Goal: Contribute content: Contribute content

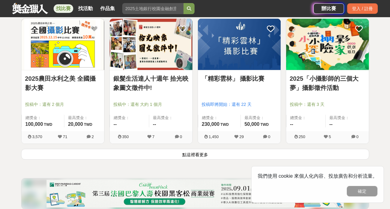
scroll to position [736, 0]
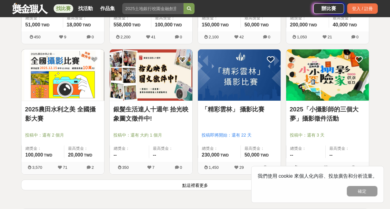
click at [73, 71] on img at bounding box center [62, 74] width 83 height 51
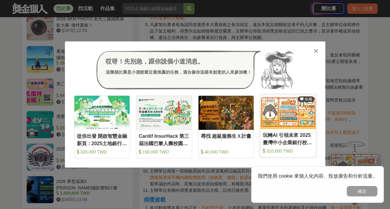
scroll to position [828, 0]
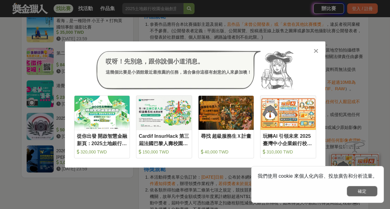
click at [361, 189] on button "確定" at bounding box center [362, 191] width 31 height 10
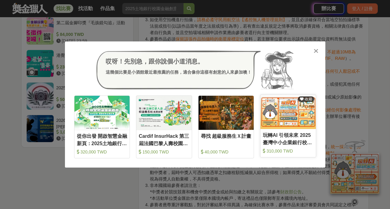
scroll to position [859, 0]
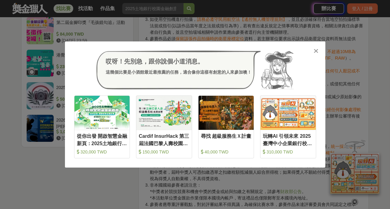
click at [315, 50] on icon at bounding box center [316, 51] width 5 height 6
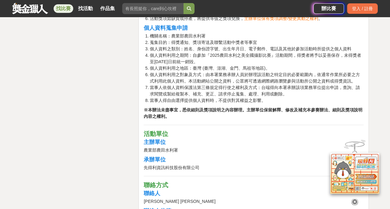
scroll to position [1043, 0]
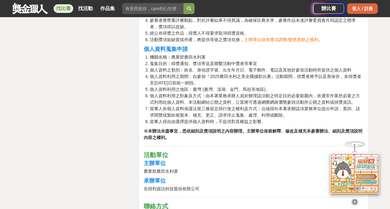
click at [363, 6] on div "登入 / 註冊" at bounding box center [363, 8] width 31 height 10
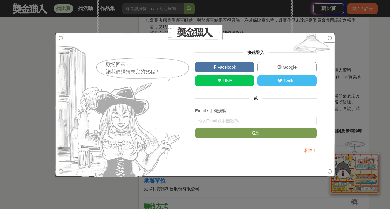
click at [228, 66] on span "Facebook" at bounding box center [226, 67] width 20 height 5
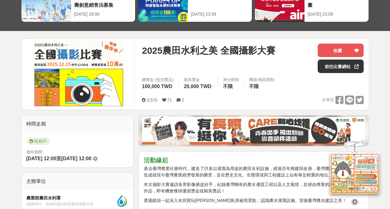
scroll to position [61, 0]
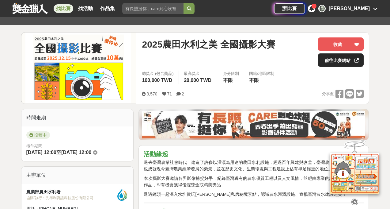
click at [337, 60] on link "前往比賽網站" at bounding box center [341, 59] width 46 height 13
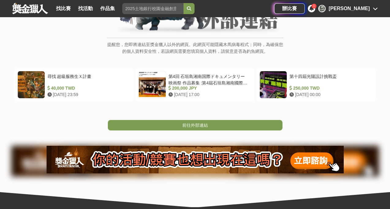
scroll to position [92, 0]
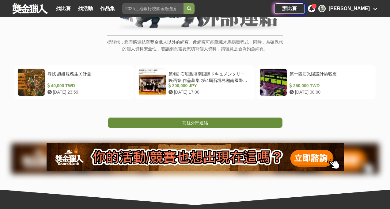
click at [197, 122] on span "前往外部連結" at bounding box center [196, 122] width 26 height 5
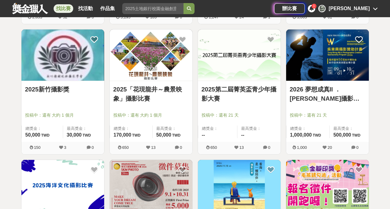
scroll to position [356, 0]
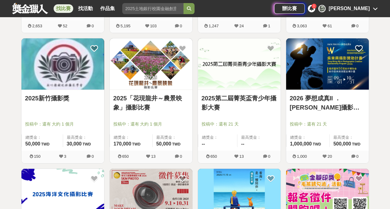
click at [156, 62] on img at bounding box center [151, 63] width 83 height 51
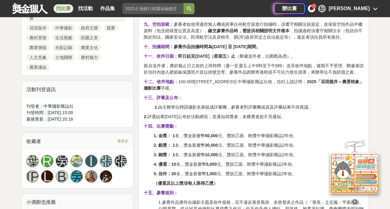
scroll to position [368, 0]
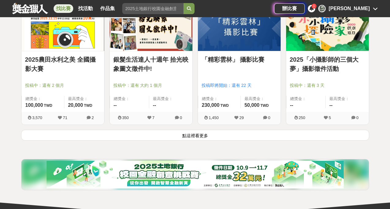
scroll to position [755, 0]
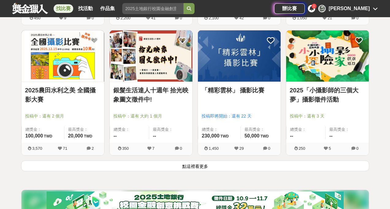
click at [71, 66] on img at bounding box center [62, 55] width 83 height 51
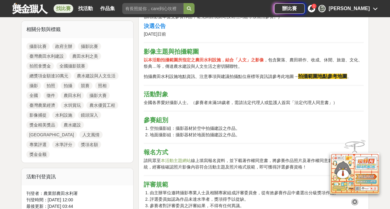
scroll to position [276, 0]
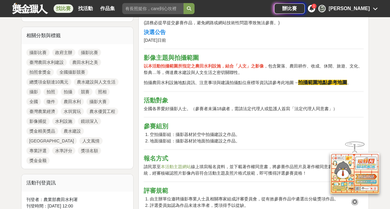
click at [325, 83] on strong "拍攝範圍地點參考地圖" at bounding box center [322, 82] width 49 height 5
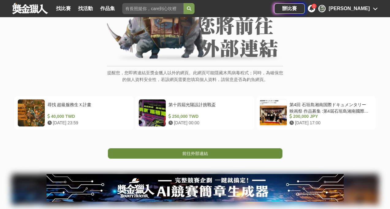
click at [187, 152] on span "前往外部連結" at bounding box center [196, 153] width 26 height 5
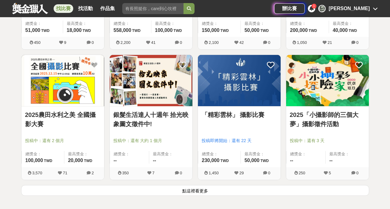
scroll to position [736, 0]
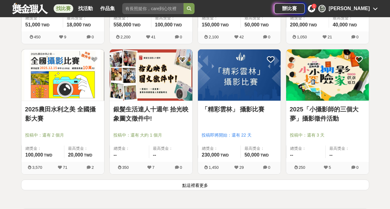
click at [81, 85] on img at bounding box center [62, 74] width 83 height 51
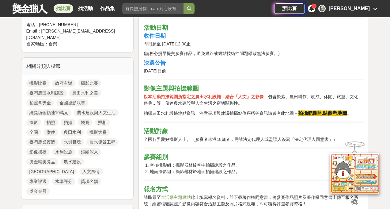
scroll to position [276, 0]
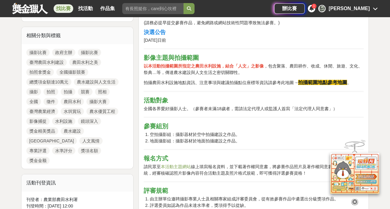
click at [322, 80] on strong "拍攝範圍地點參考地圖" at bounding box center [322, 82] width 49 height 5
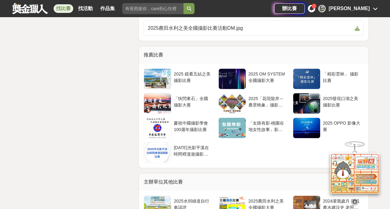
scroll to position [1319, 0]
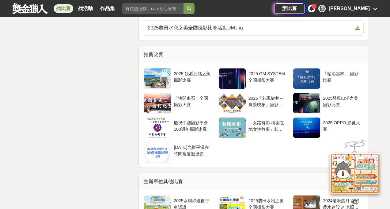
click at [317, 8] on div "1" at bounding box center [314, 6] width 5 height 5
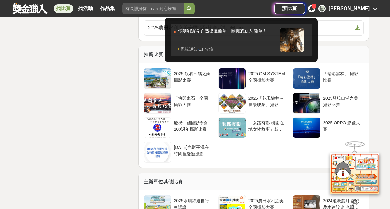
click at [305, 40] on div at bounding box center [292, 40] width 25 height 25
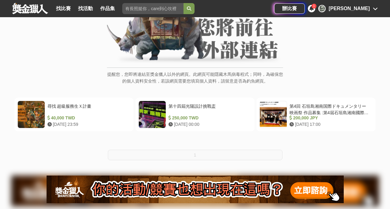
scroll to position [61, 0]
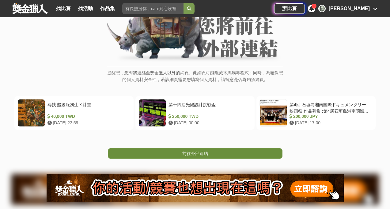
click at [210, 152] on link "前往外部連結" at bounding box center [195, 153] width 175 height 10
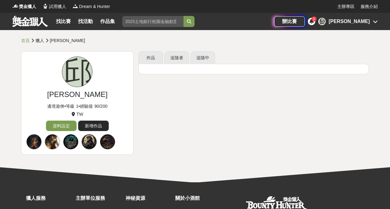
click at [93, 124] on link "新增作品" at bounding box center [93, 126] width 31 height 10
